Goal: Consume media (video, audio)

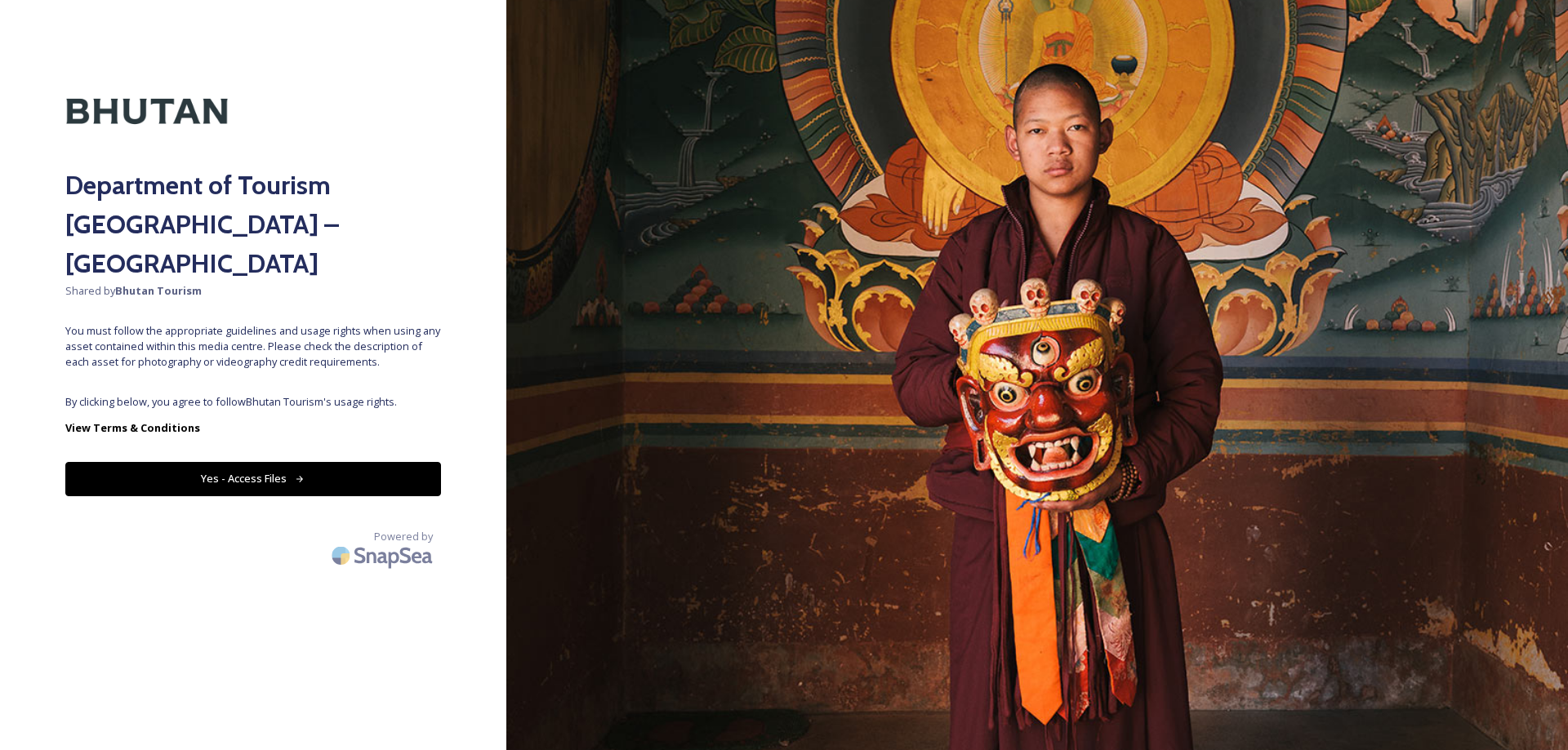
click at [235, 462] on button "Yes - Access Files" at bounding box center [253, 478] width 376 height 33
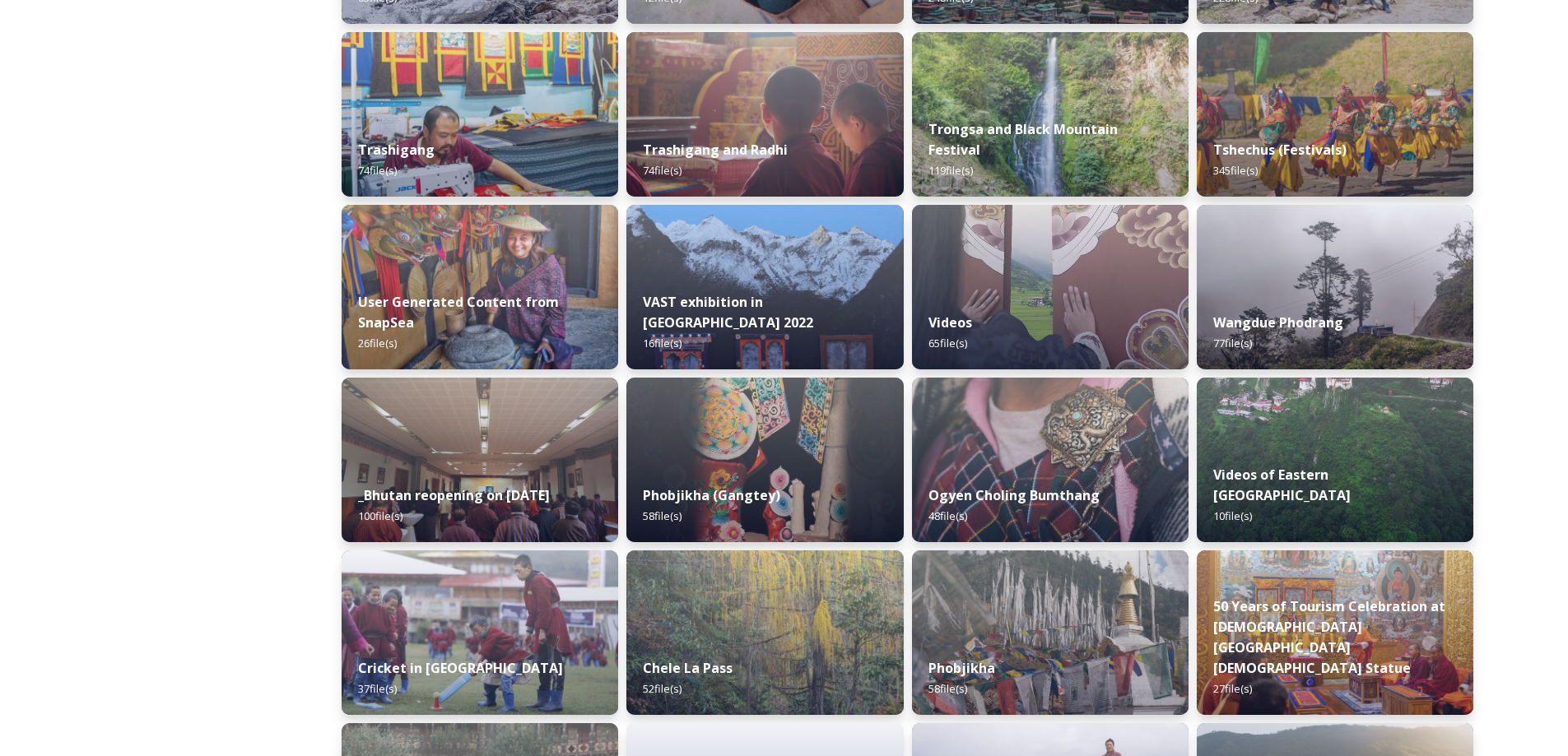
scroll to position [1934, 0]
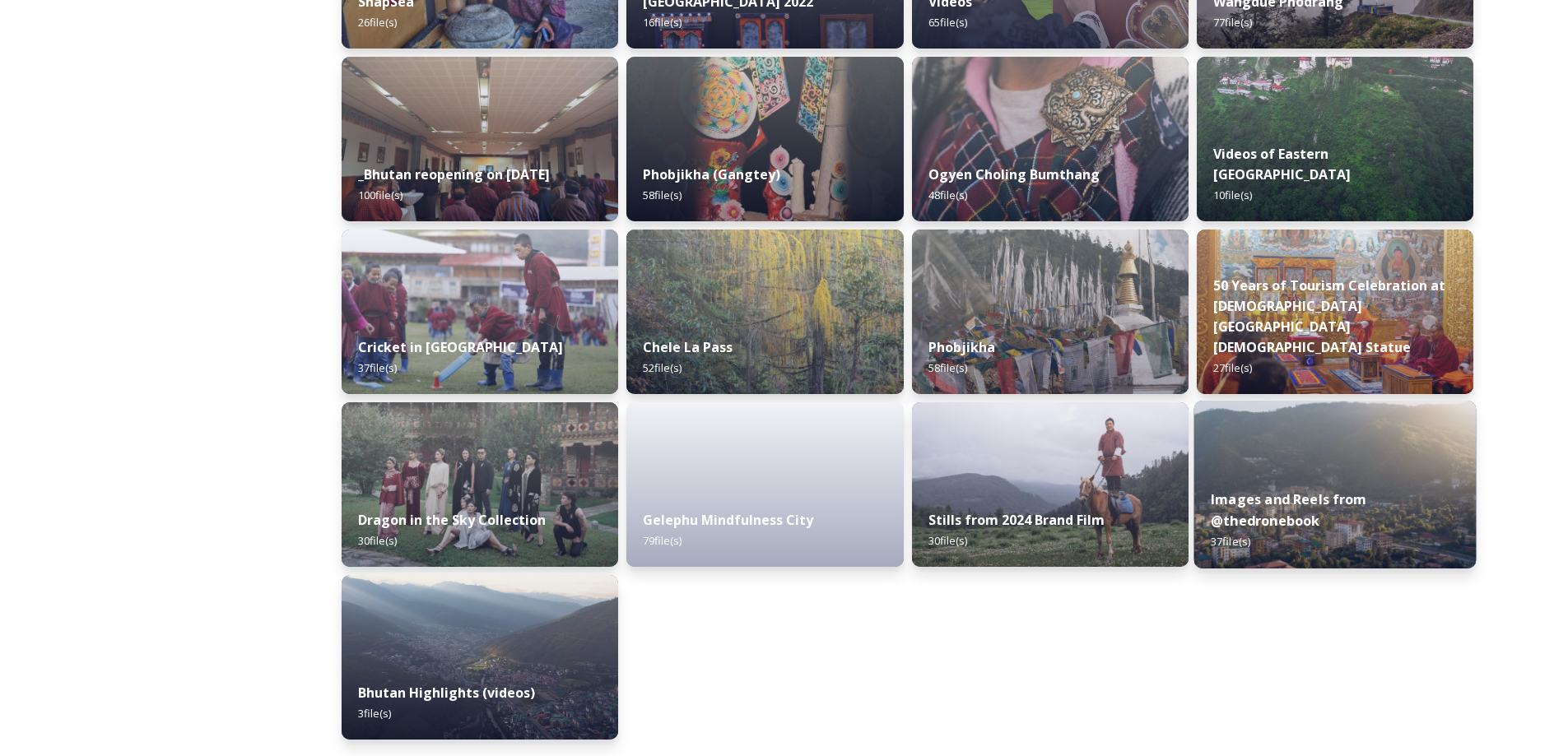
click at [1286, 451] on img at bounding box center [1335, 484] width 283 height 168
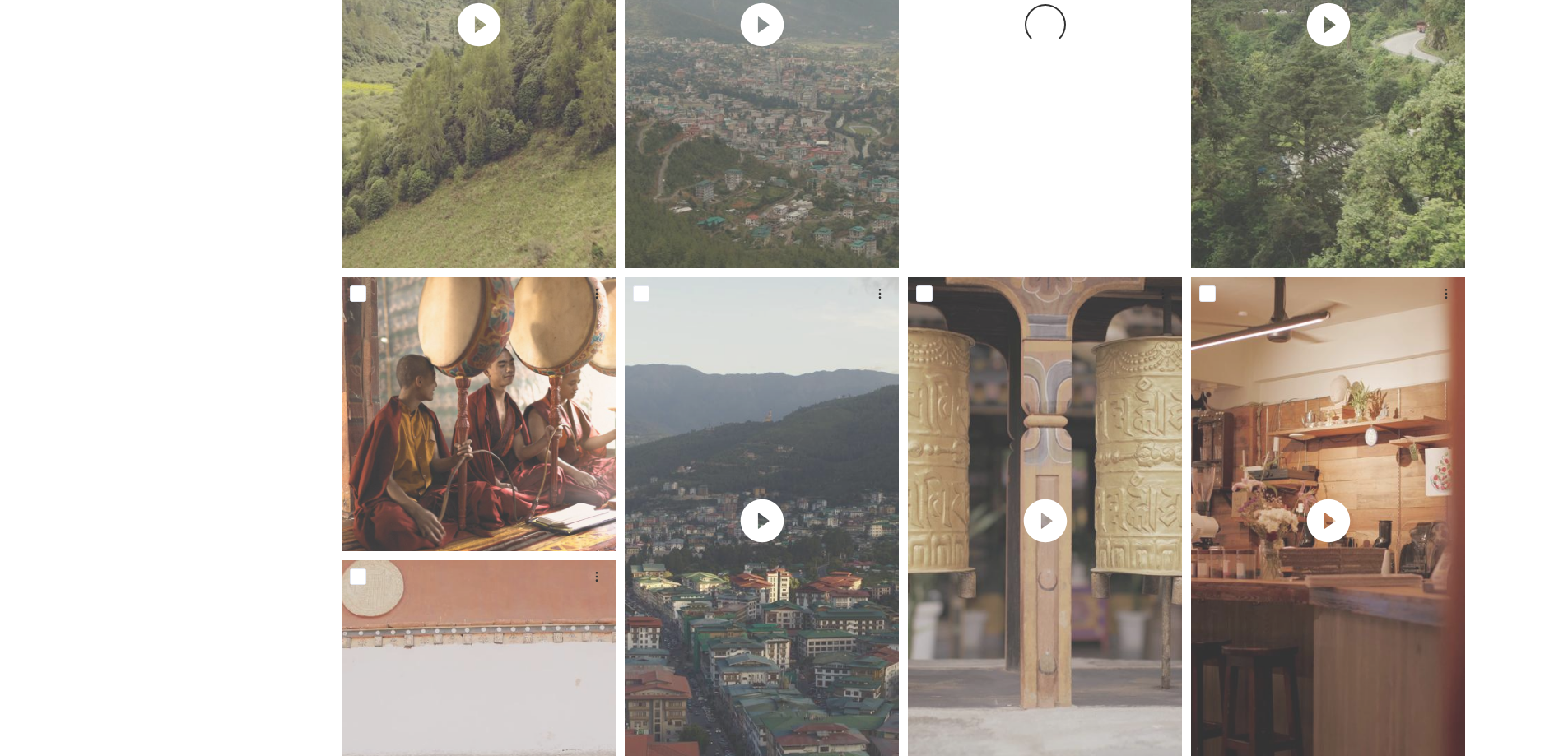
scroll to position [1317, 0]
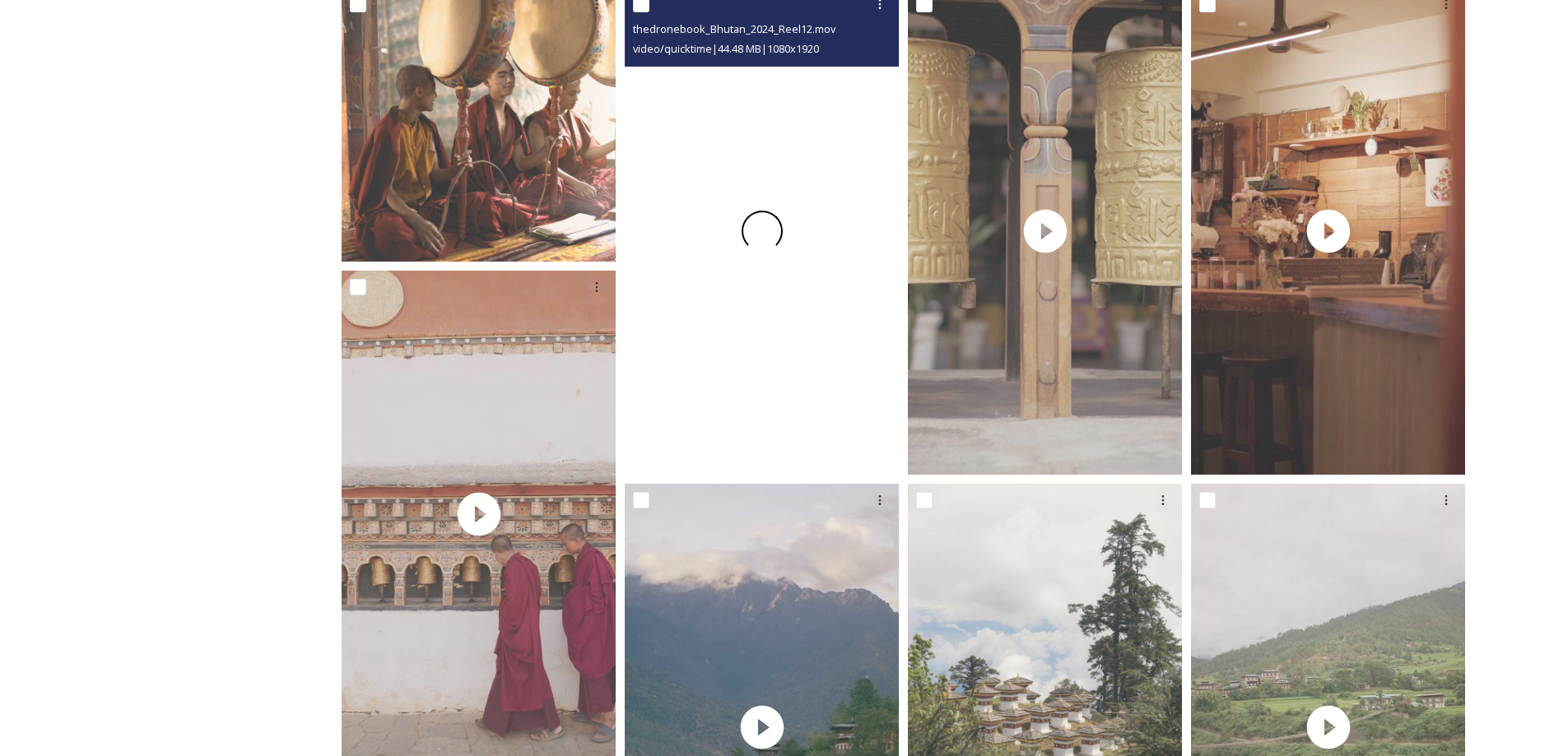
click at [809, 338] on div at bounding box center [762, 231] width 274 height 487
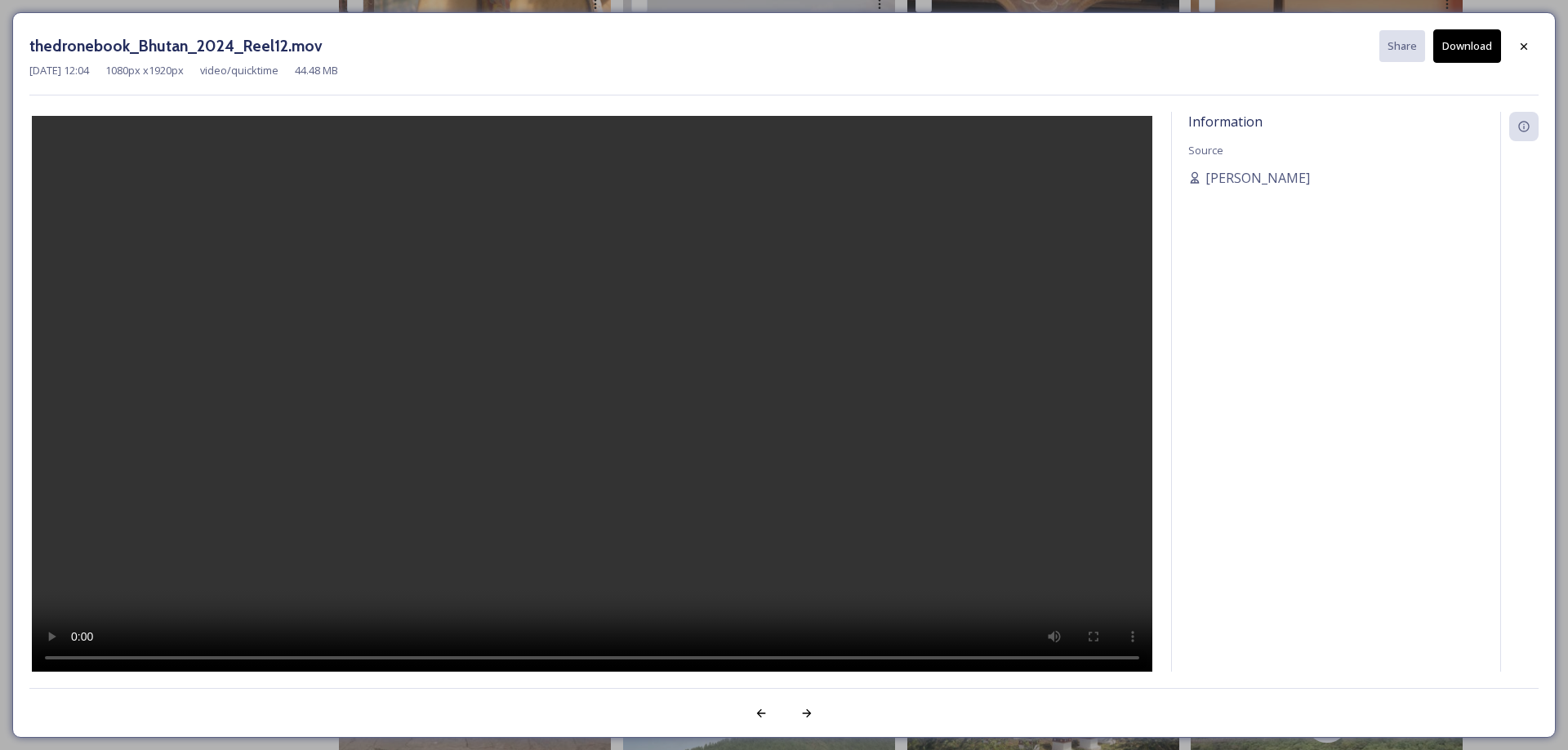
click at [625, 415] on video at bounding box center [591, 396] width 1121 height 560
click at [1523, 40] on icon at bounding box center [1523, 46] width 13 height 13
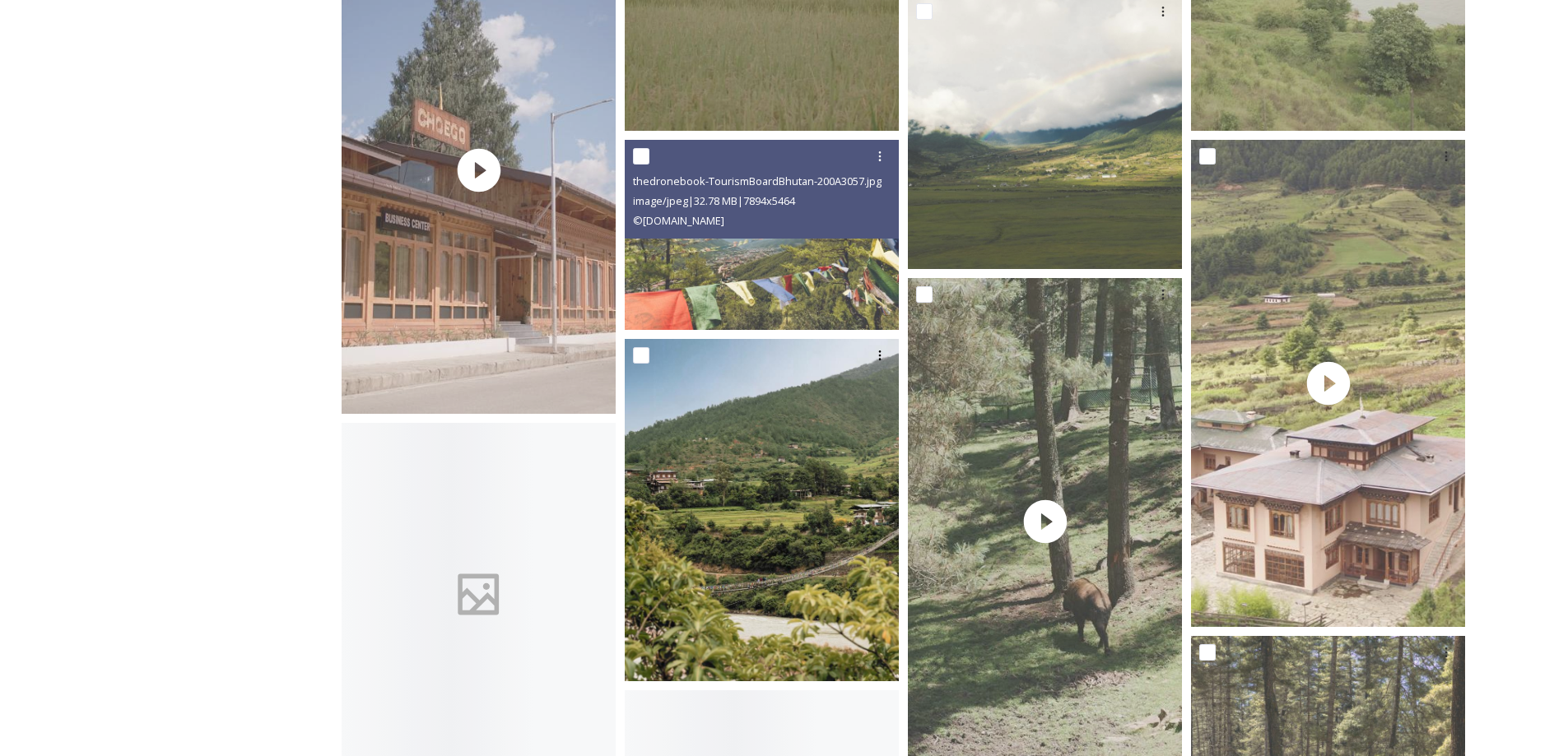
scroll to position [2140, 0]
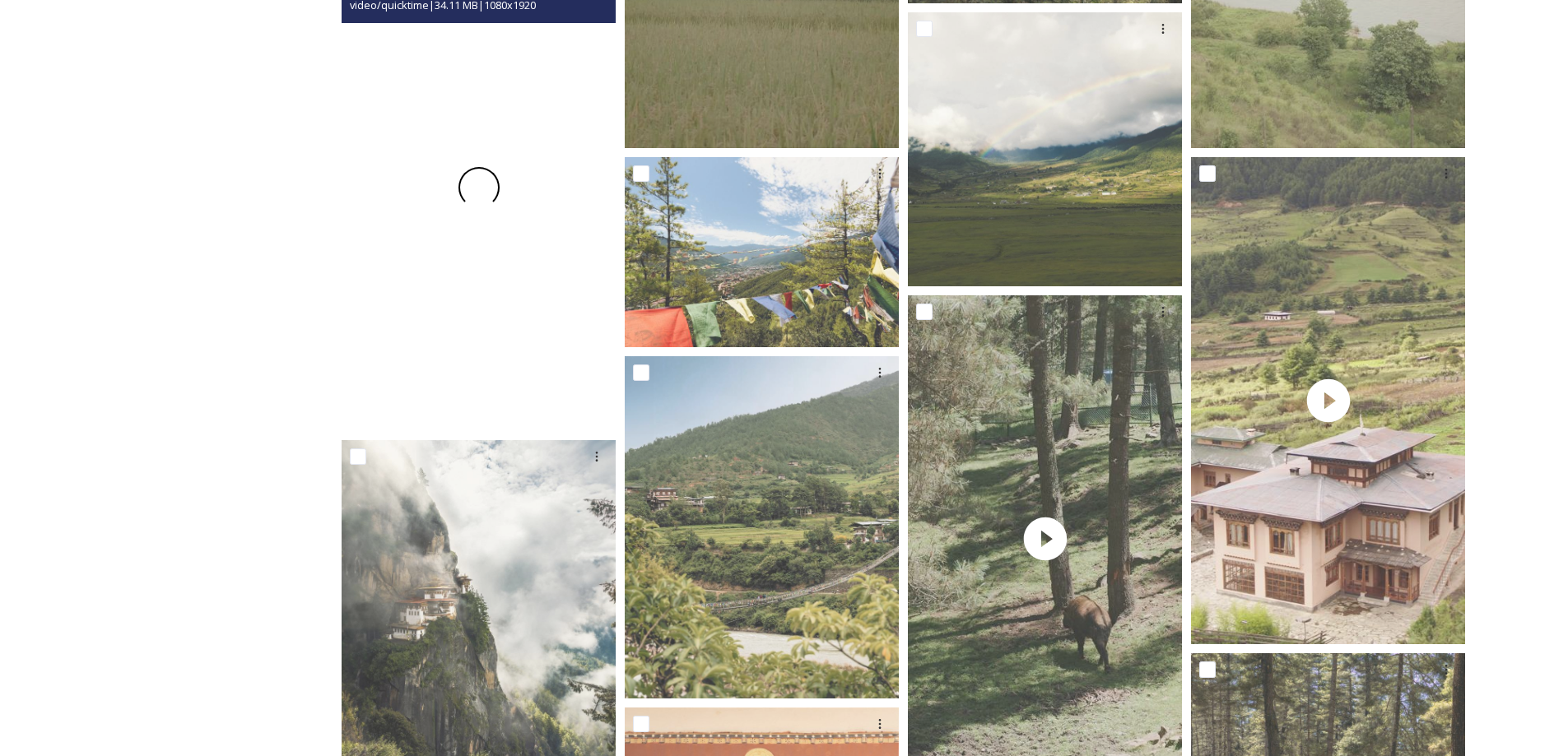
click at [467, 310] on div at bounding box center [478, 187] width 274 height 487
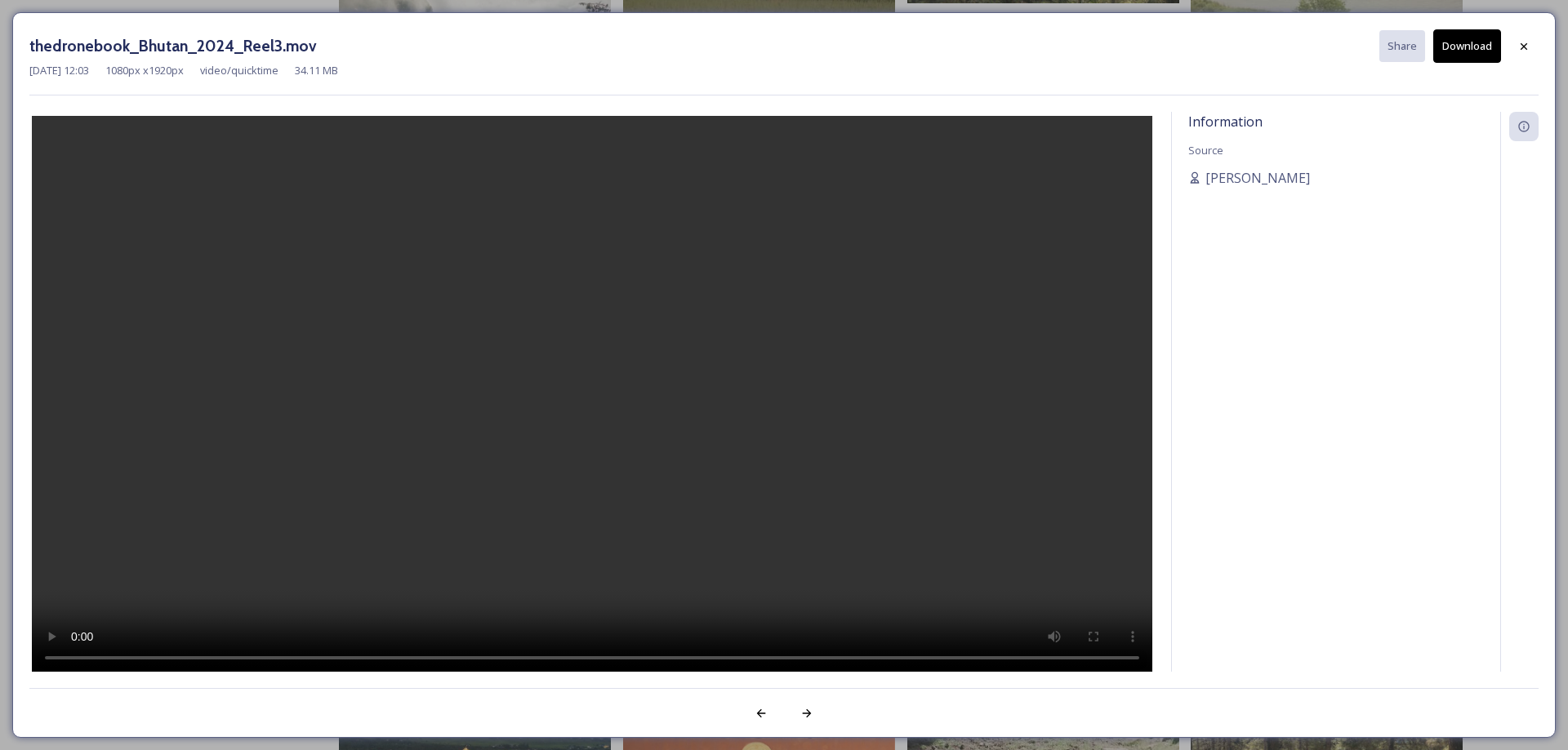
click at [558, 383] on video at bounding box center [591, 396] width 1121 height 560
click at [1523, 49] on icon at bounding box center [1523, 46] width 13 height 13
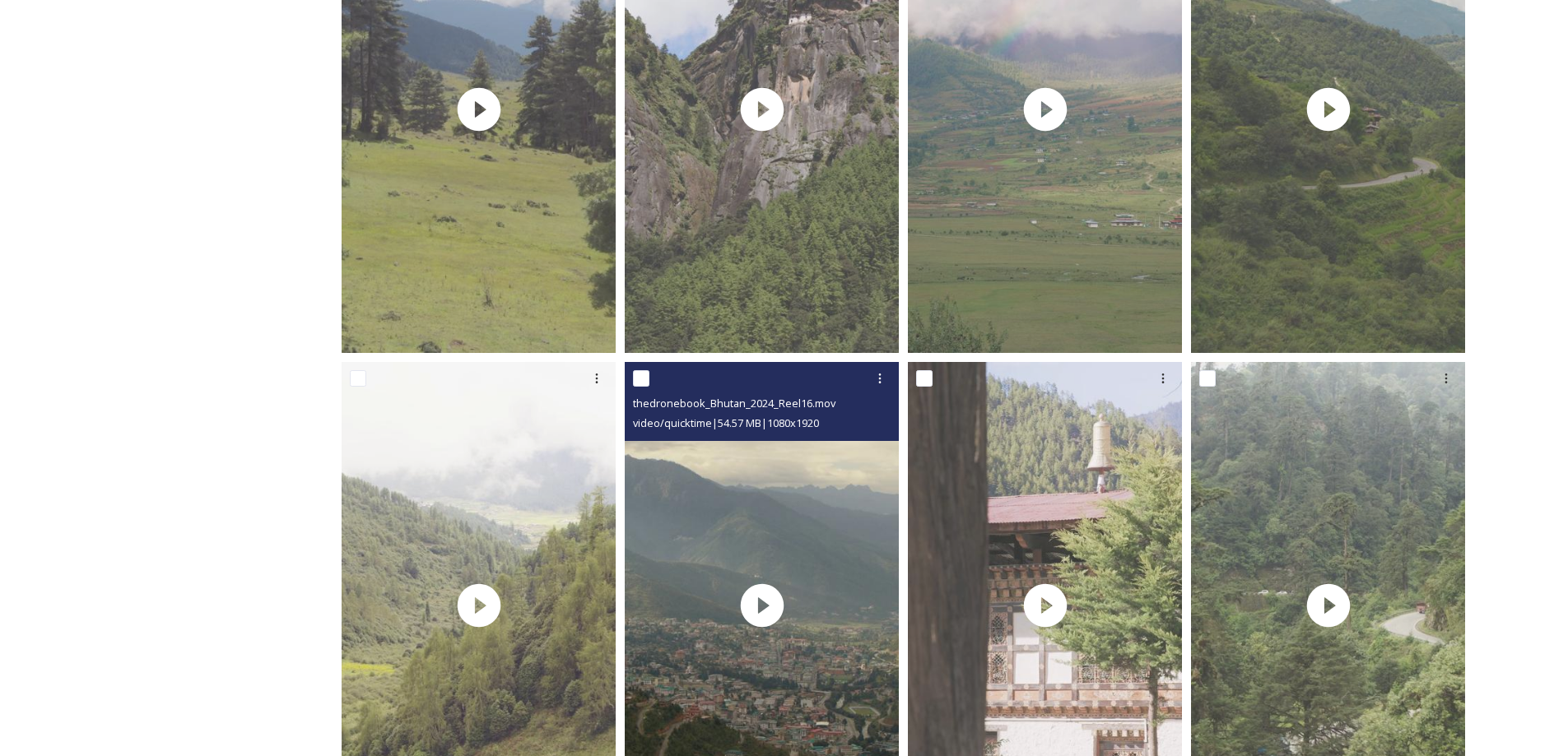
scroll to position [0, 0]
